Goal: Task Accomplishment & Management: Manage account settings

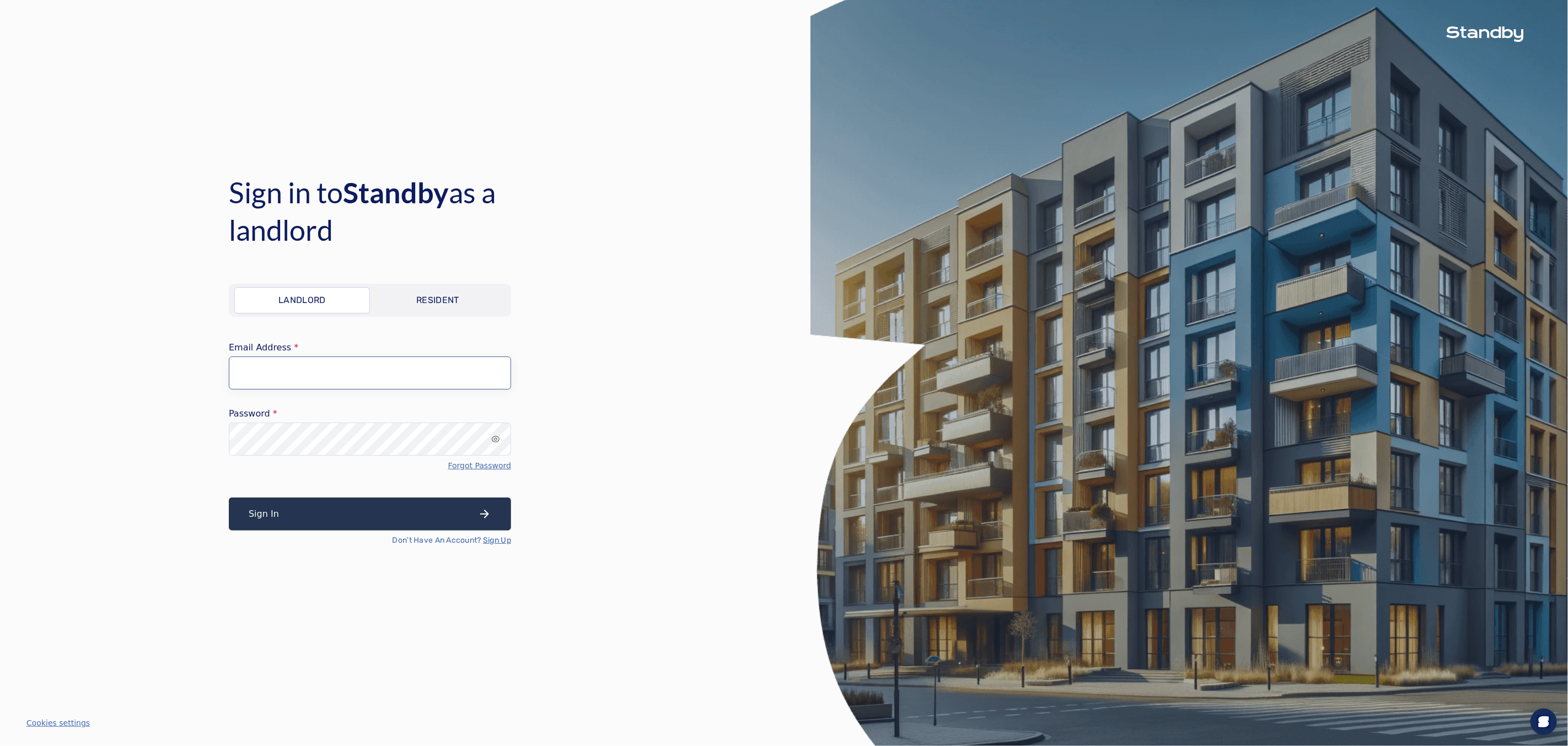
type input "**********"
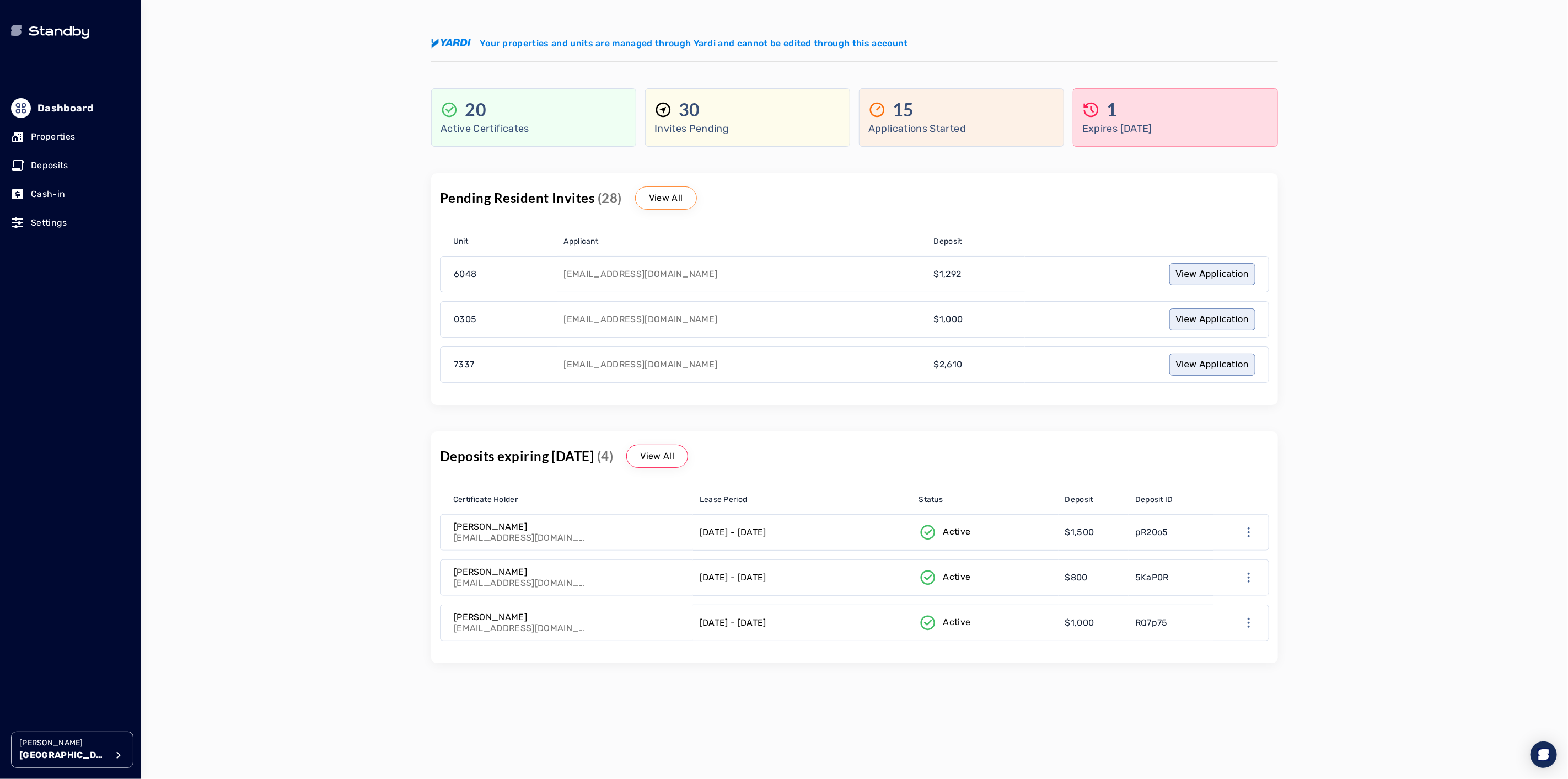
click at [55, 139] on p "Properties" at bounding box center [52, 136] width 44 height 13
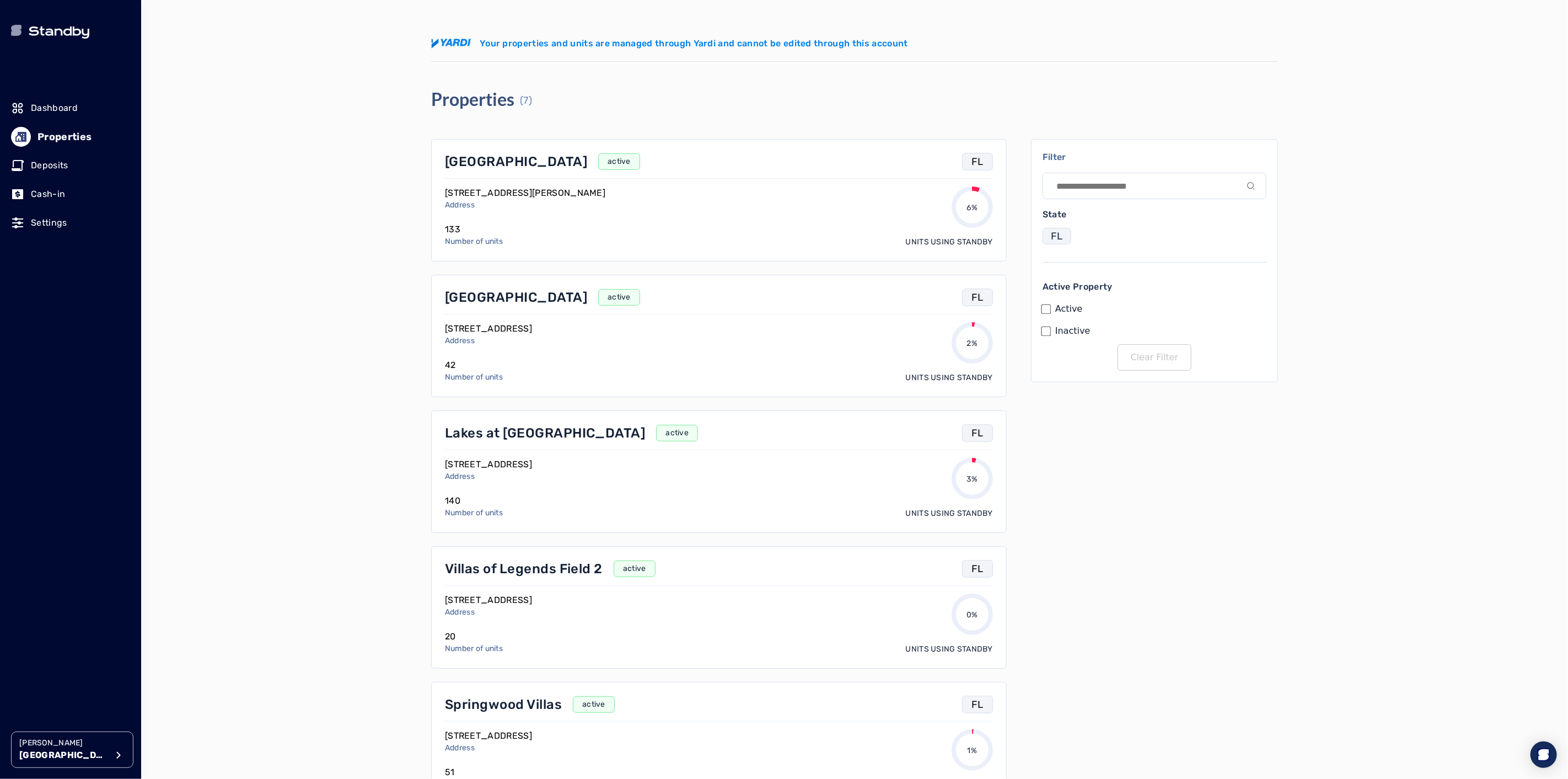
click at [488, 161] on p "[GEOGRAPHIC_DATA]" at bounding box center [516, 162] width 142 height 18
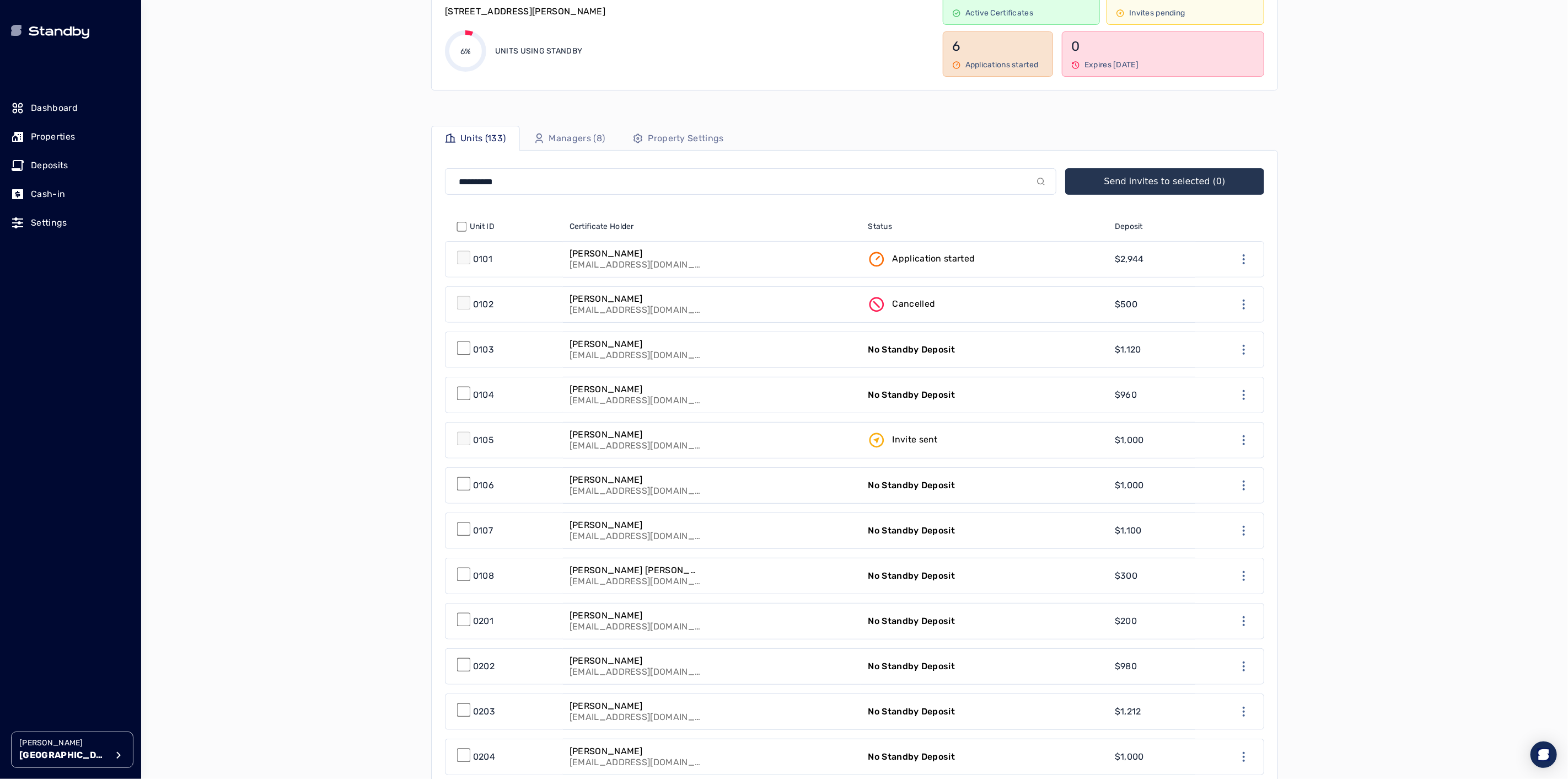
scroll to position [184, 0]
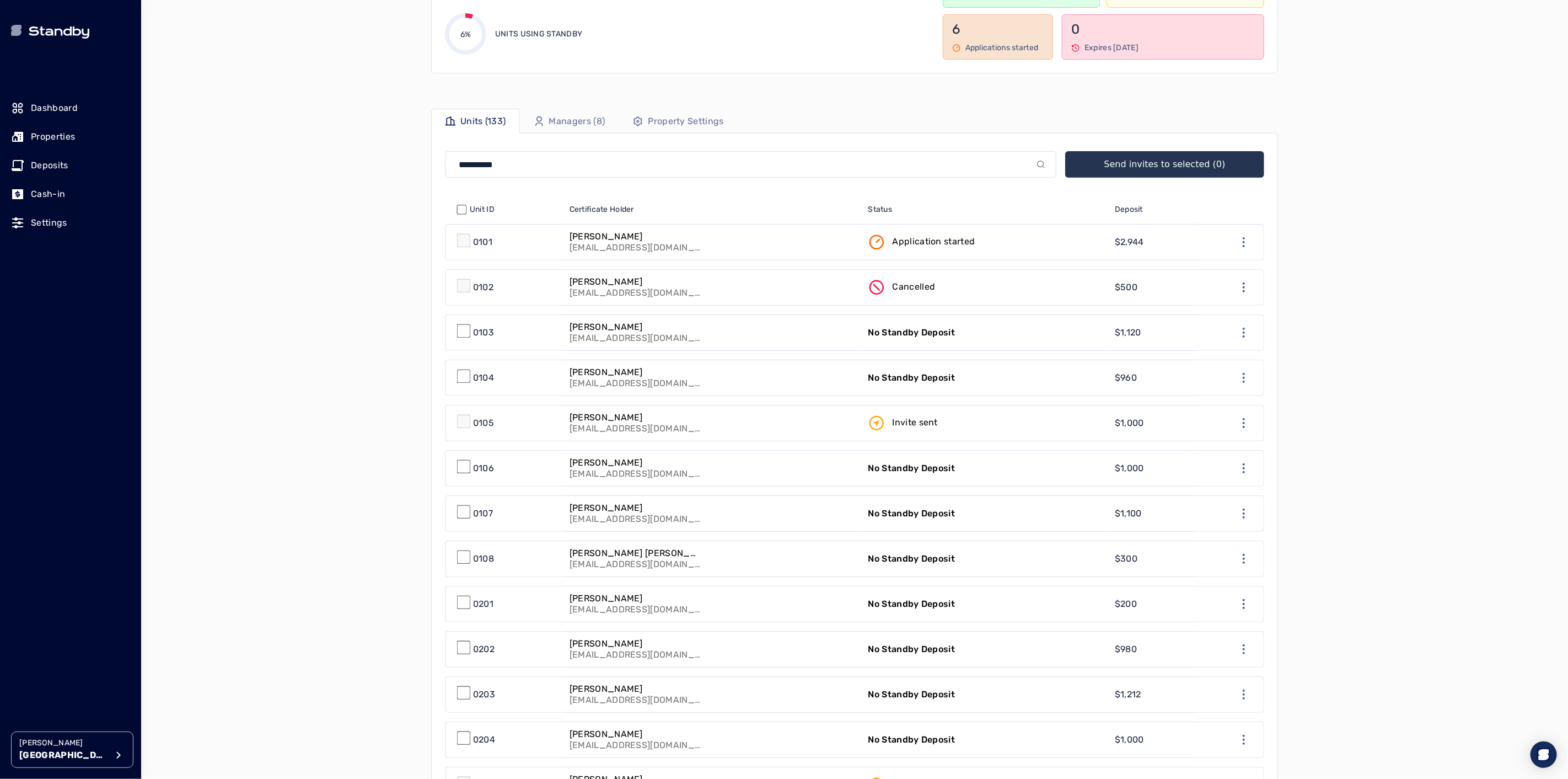
click at [760, 249] on link "[PERSON_NAME] [EMAIL_ADDRESS][DOMAIN_NAME]" at bounding box center [712, 242] width 299 height 36
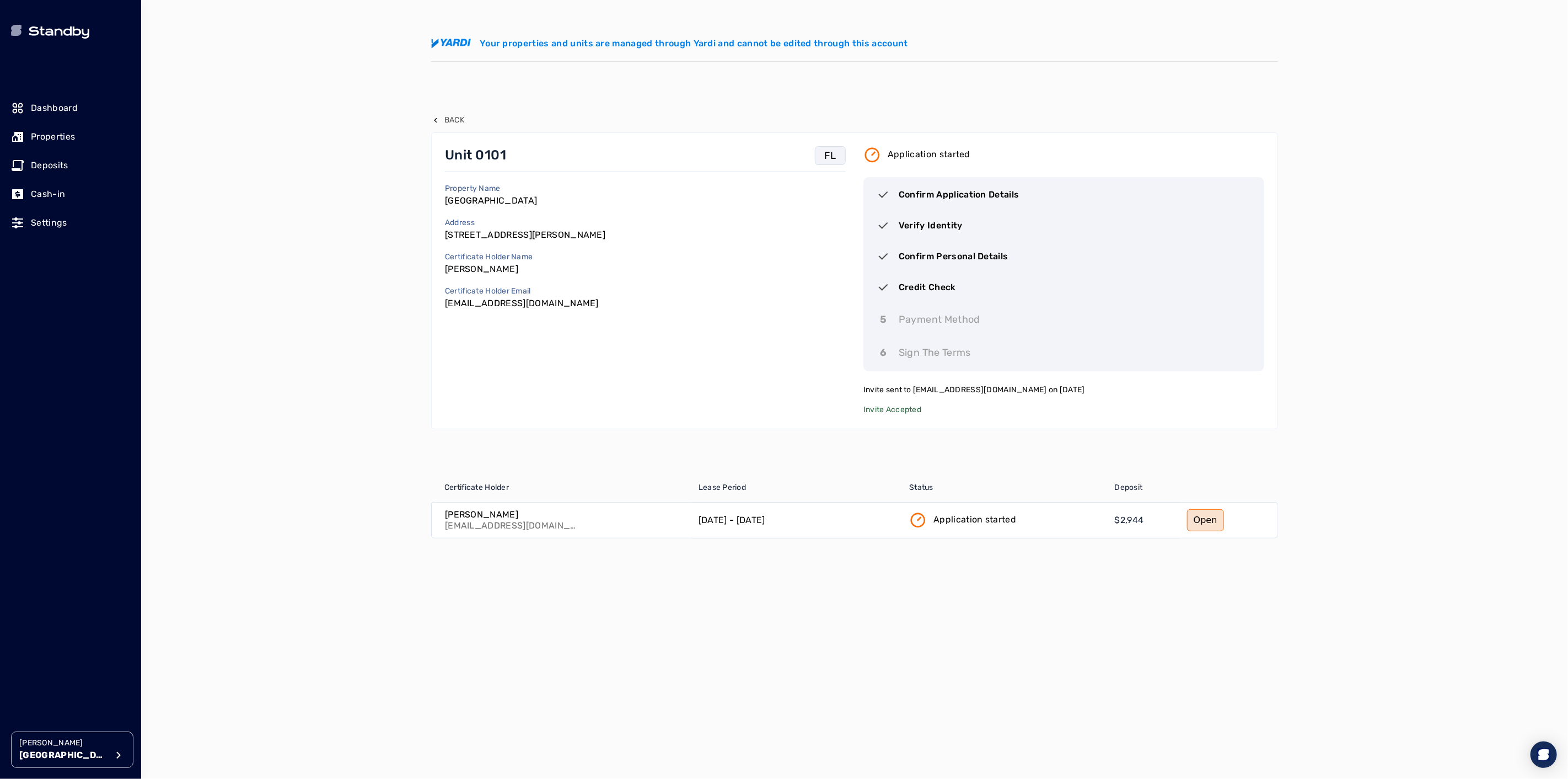
click at [452, 113] on div "Back Unit 0101 FL Property Name Park Place Address [STREET_ADDRESS][PERSON_NAME…" at bounding box center [855, 389] width 847 height 602
click at [454, 117] on p "Back" at bounding box center [454, 119] width 20 height 11
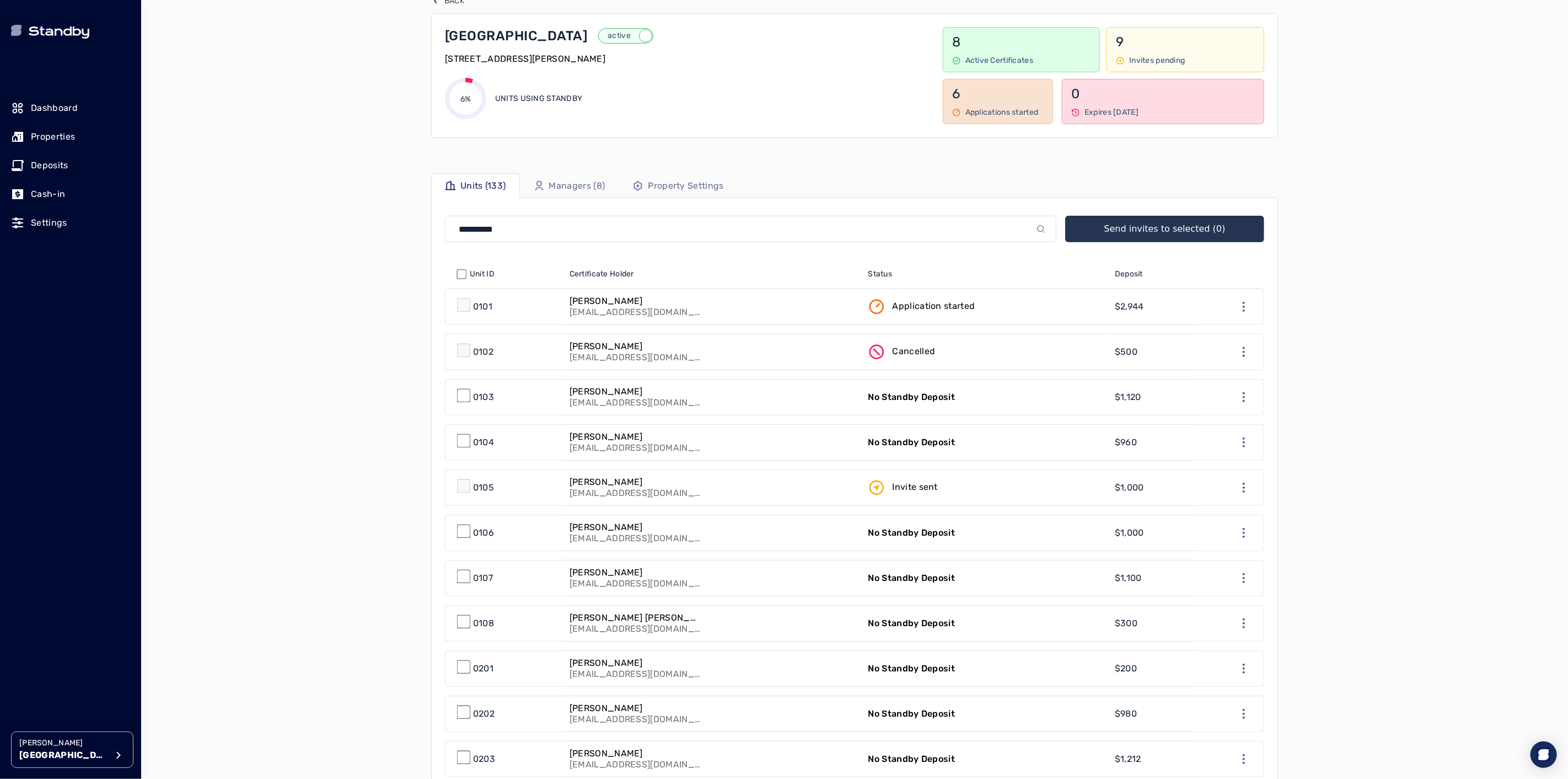
scroll to position [122, 0]
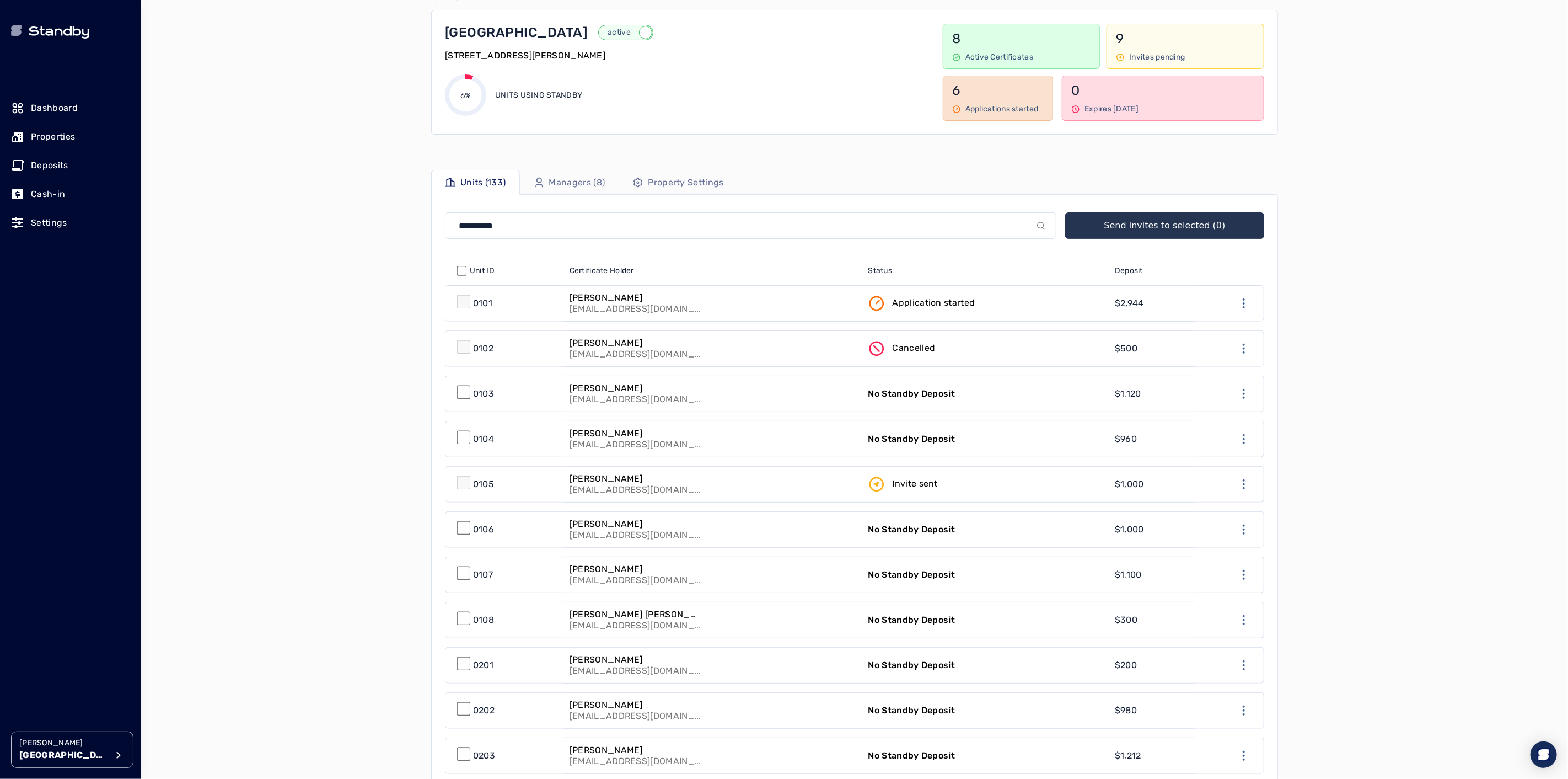
click at [736, 396] on link "[PERSON_NAME] [EMAIL_ADDRESS][DOMAIN_NAME]" at bounding box center [712, 394] width 299 height 36
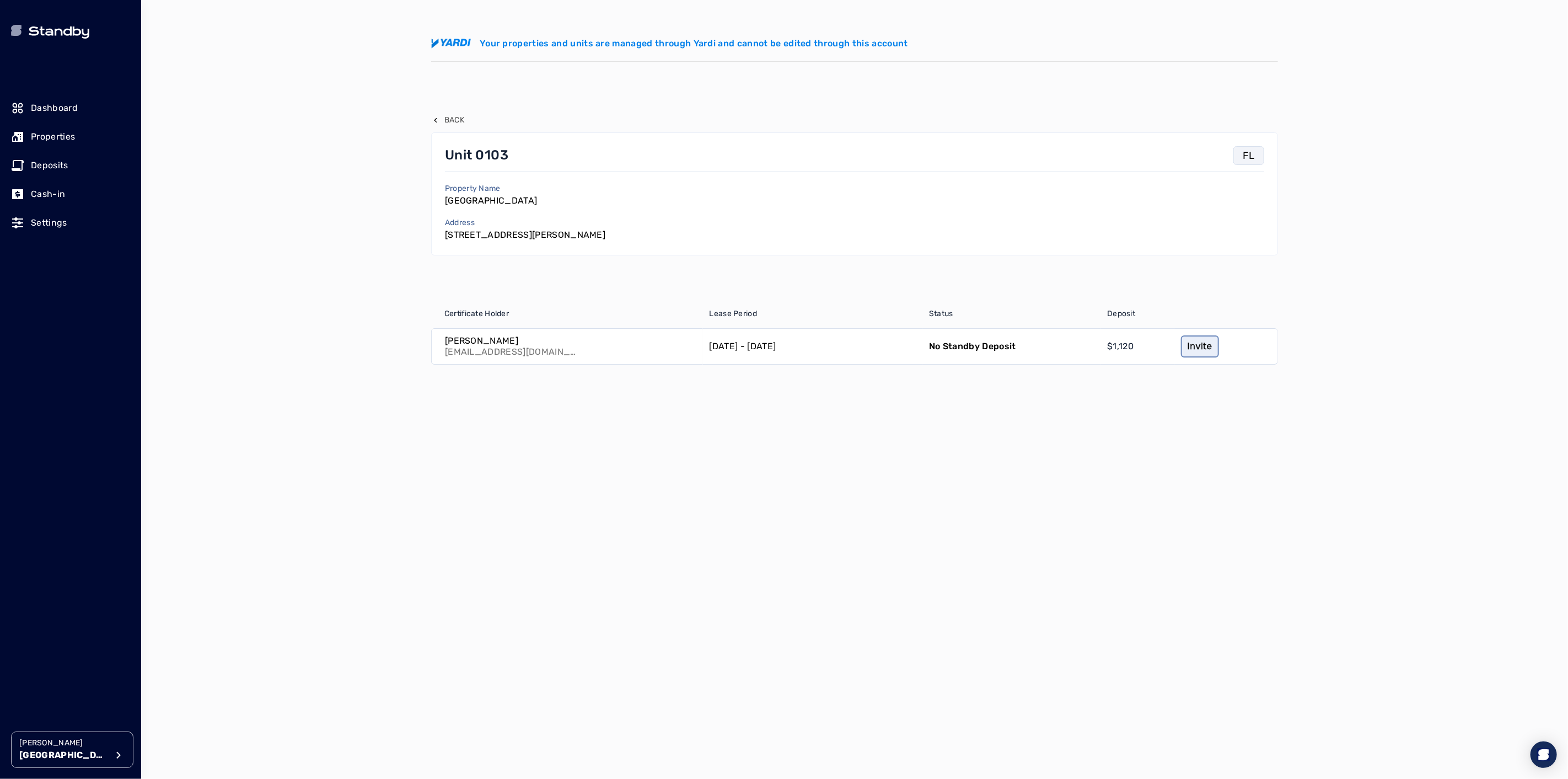
click at [1188, 355] on link "Invite" at bounding box center [1200, 347] width 39 height 22
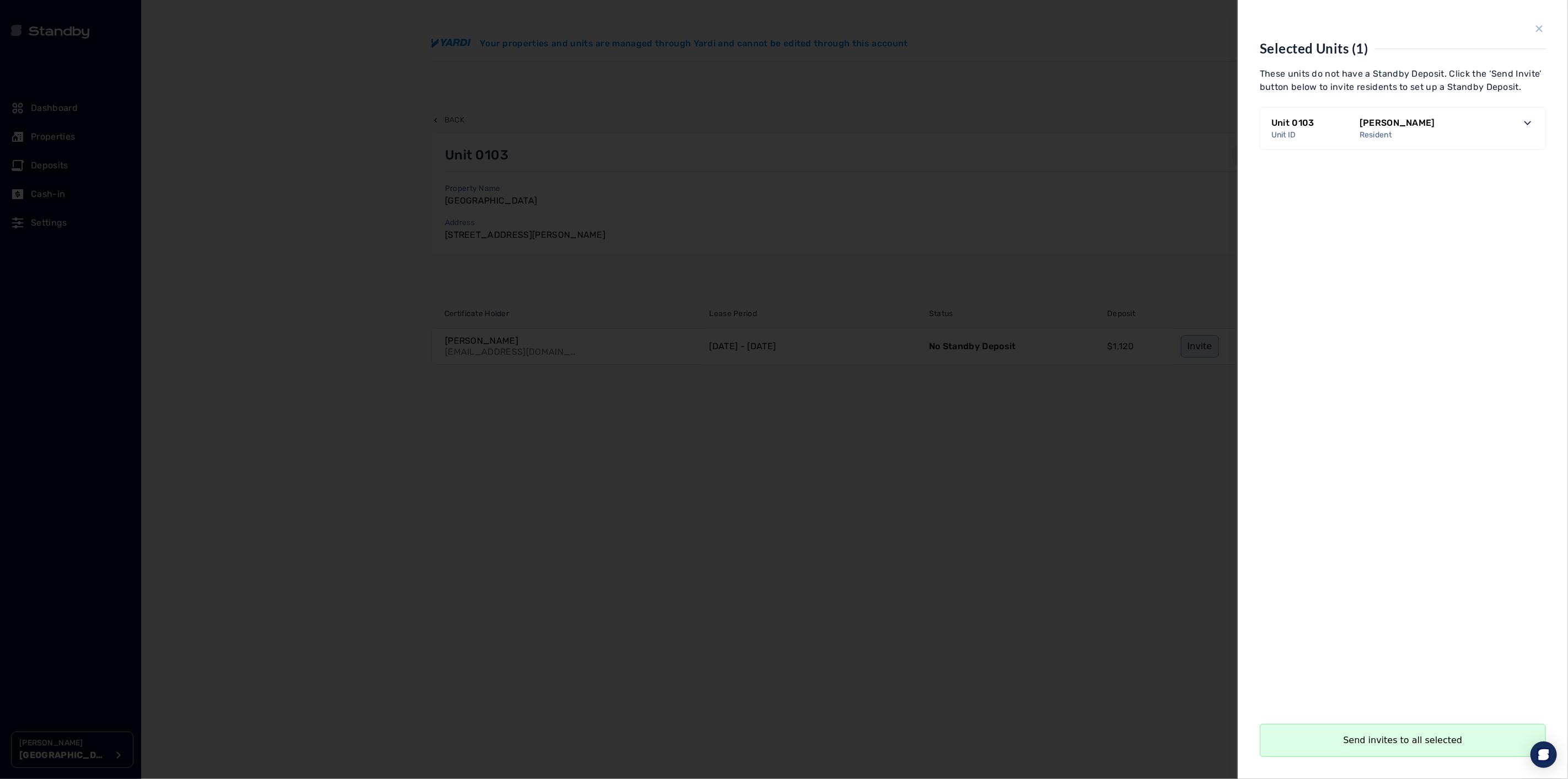
click at [1542, 25] on icon "close sidebar" at bounding box center [1539, 28] width 13 height 13
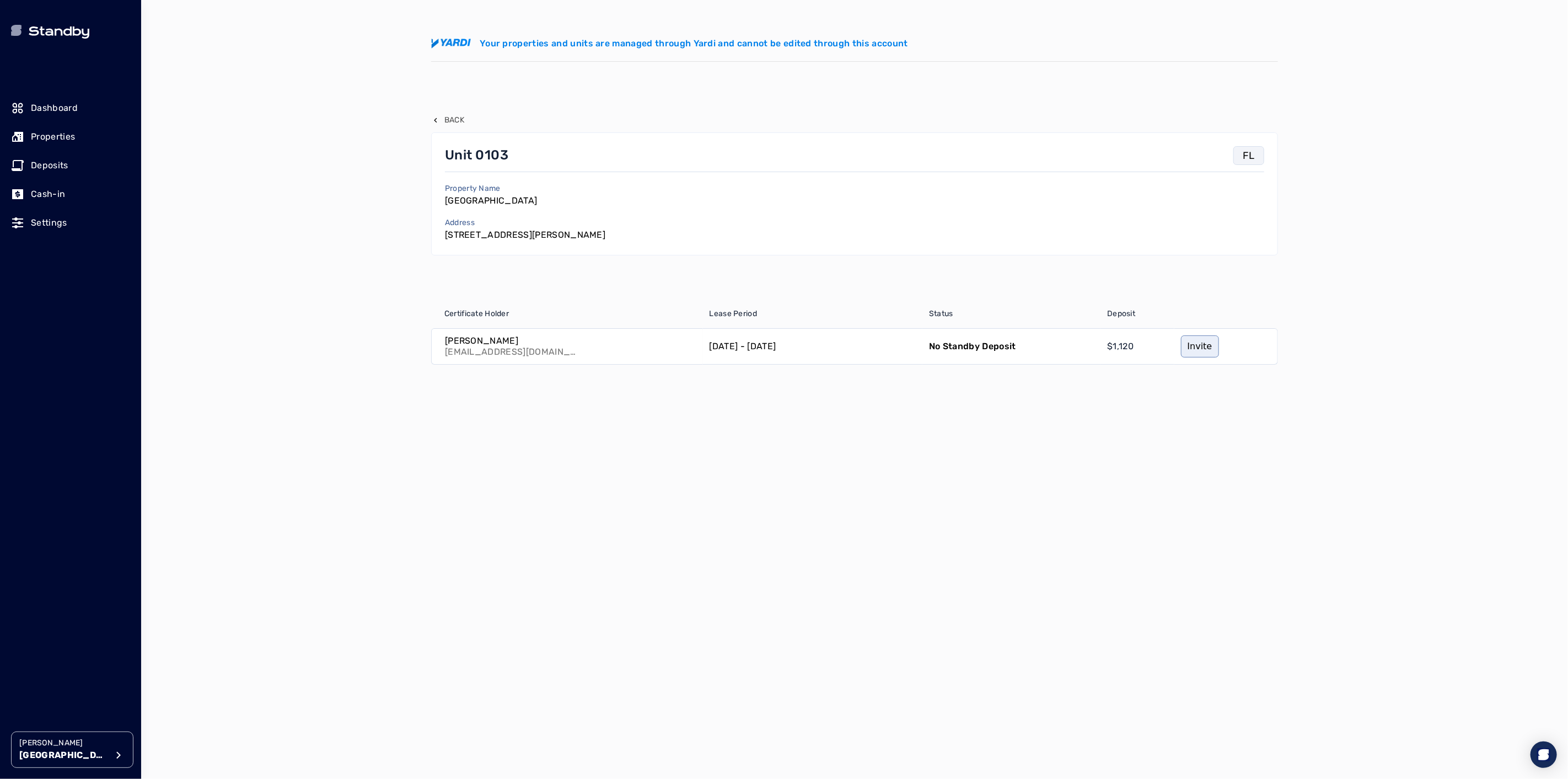
click at [458, 119] on p "Back" at bounding box center [454, 119] width 20 height 11
click at [450, 120] on p "Back" at bounding box center [454, 119] width 20 height 11
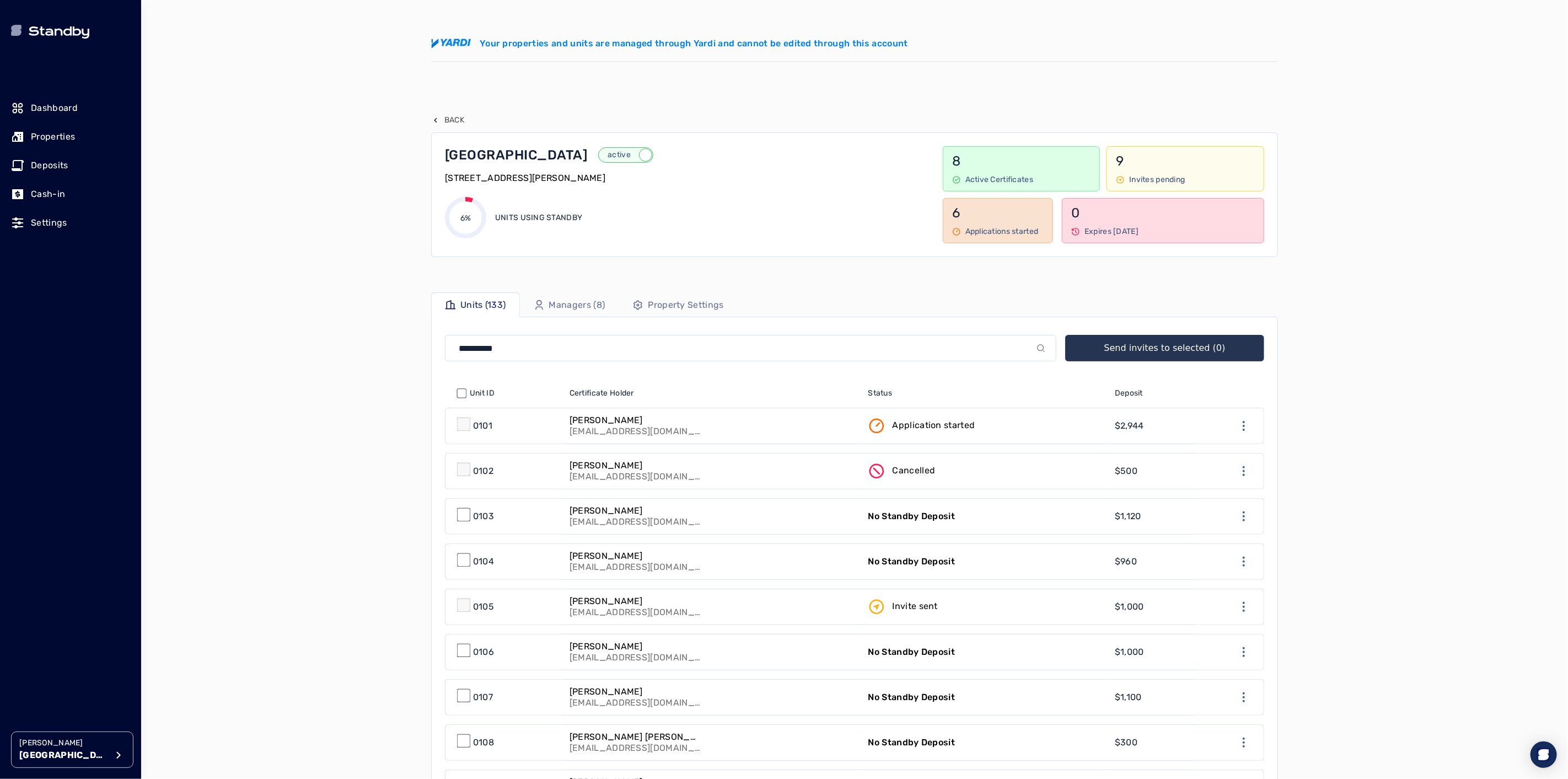
click at [1064, 426] on link "Application started" at bounding box center [984, 426] width 247 height 36
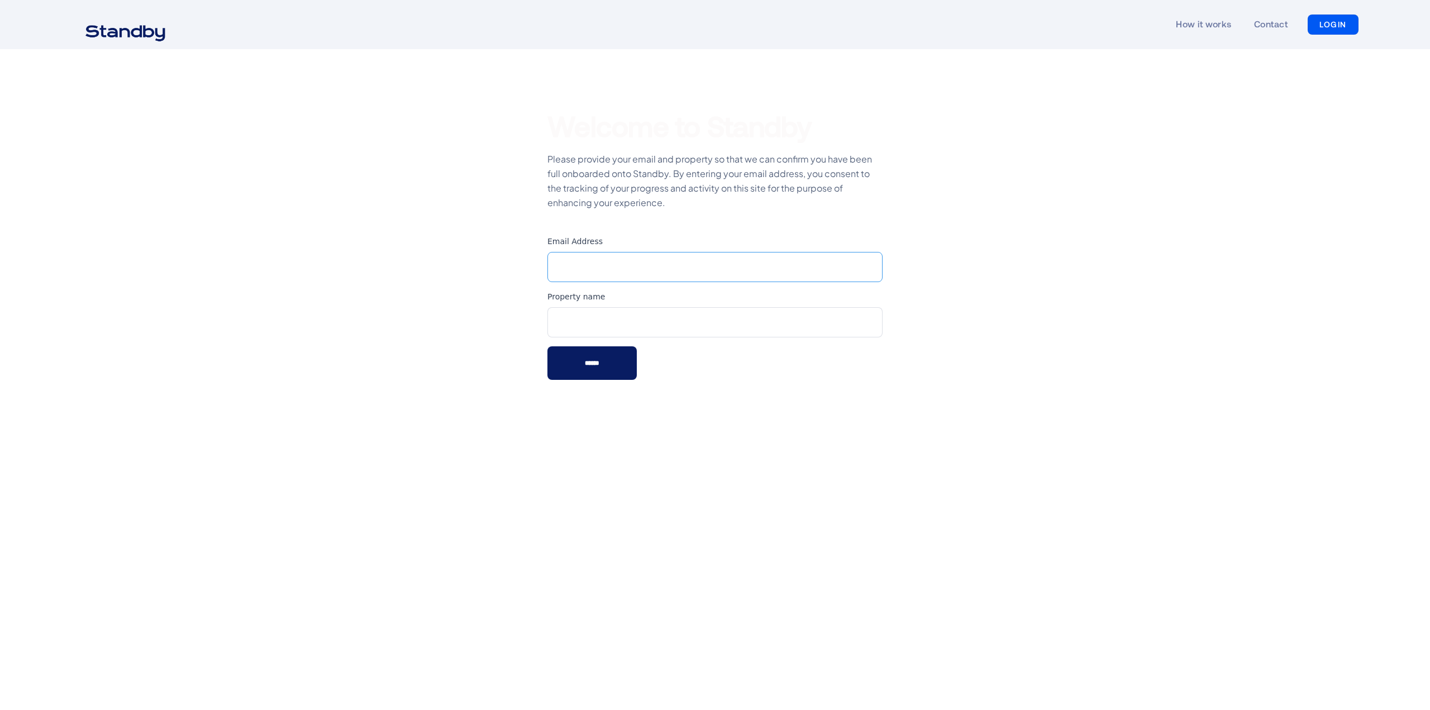
type input "**********"
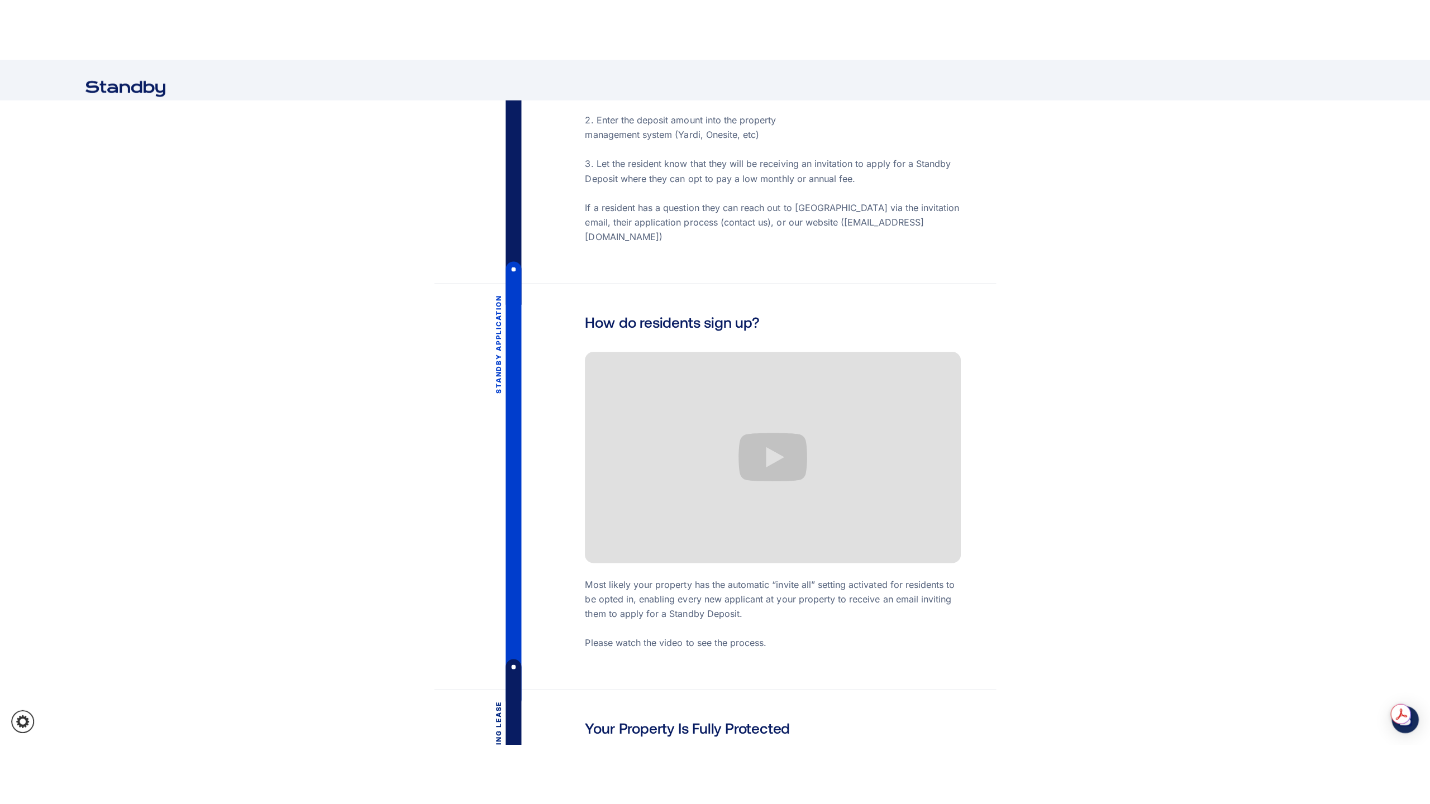
scroll to position [1564, 0]
